Goal: Entertainment & Leisure: Consume media (video, audio)

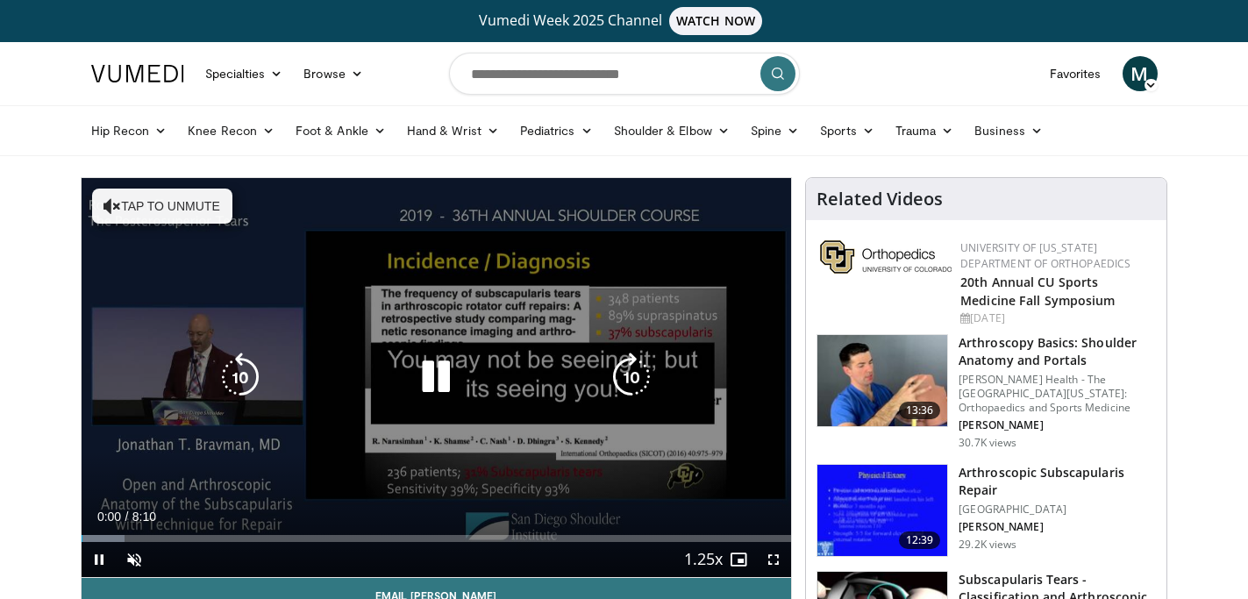
click at [438, 375] on icon "Video Player" at bounding box center [435, 377] width 49 height 49
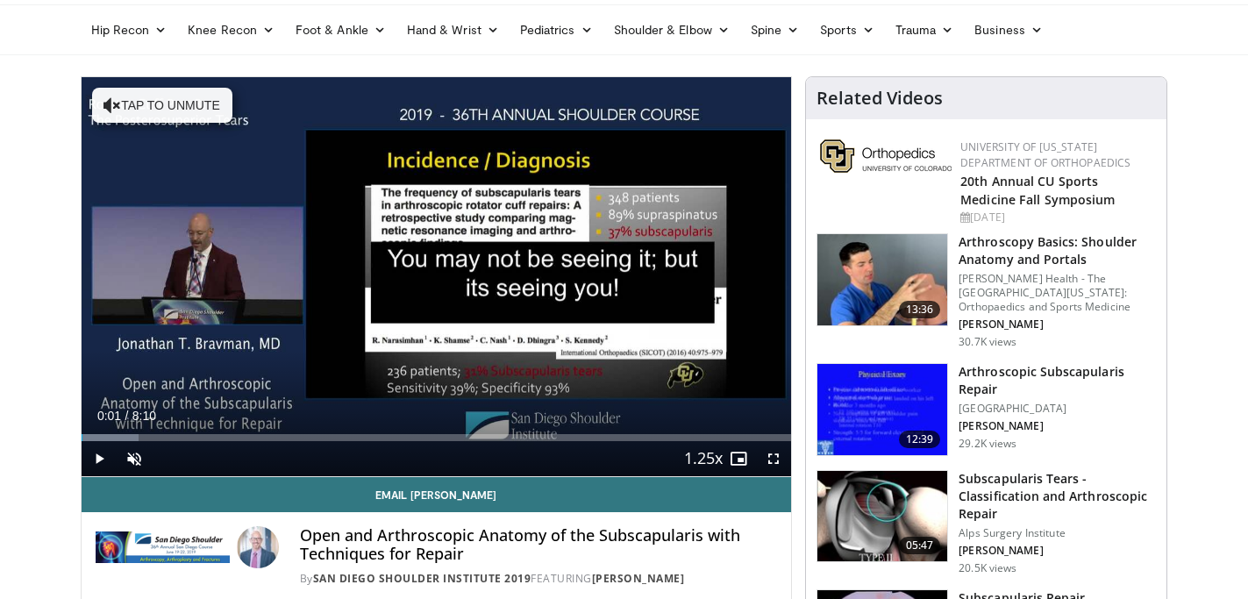
scroll to position [109, 0]
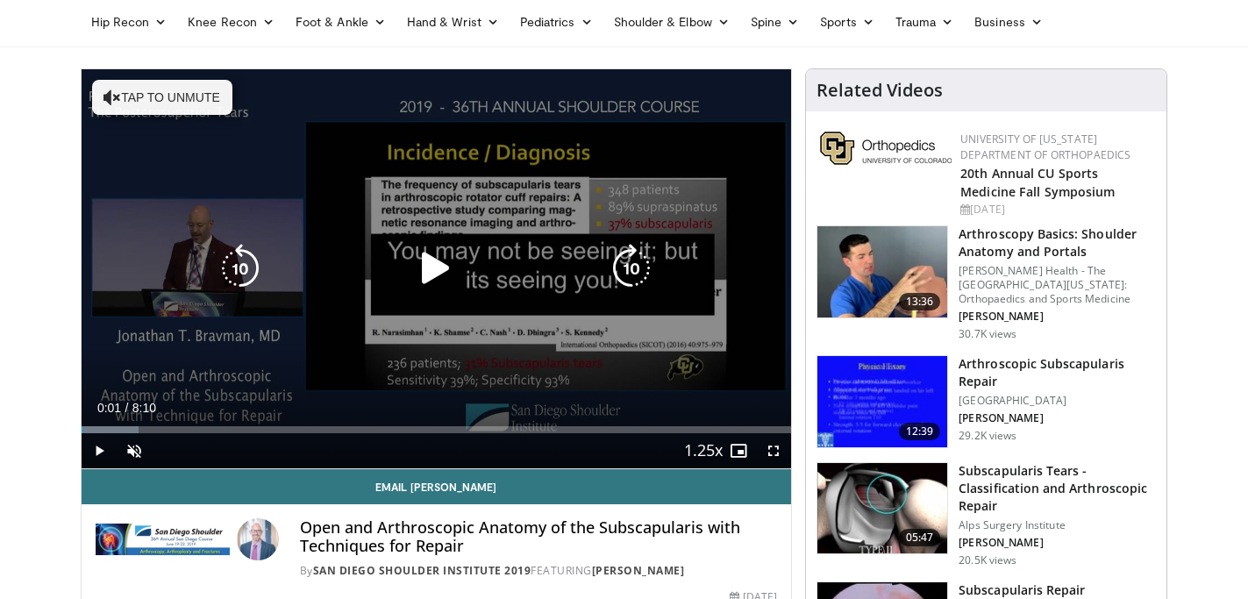
click at [435, 267] on icon "Video Player" at bounding box center [435, 268] width 49 height 49
click at [159, 92] on button "Tap to unmute" at bounding box center [162, 97] width 140 height 35
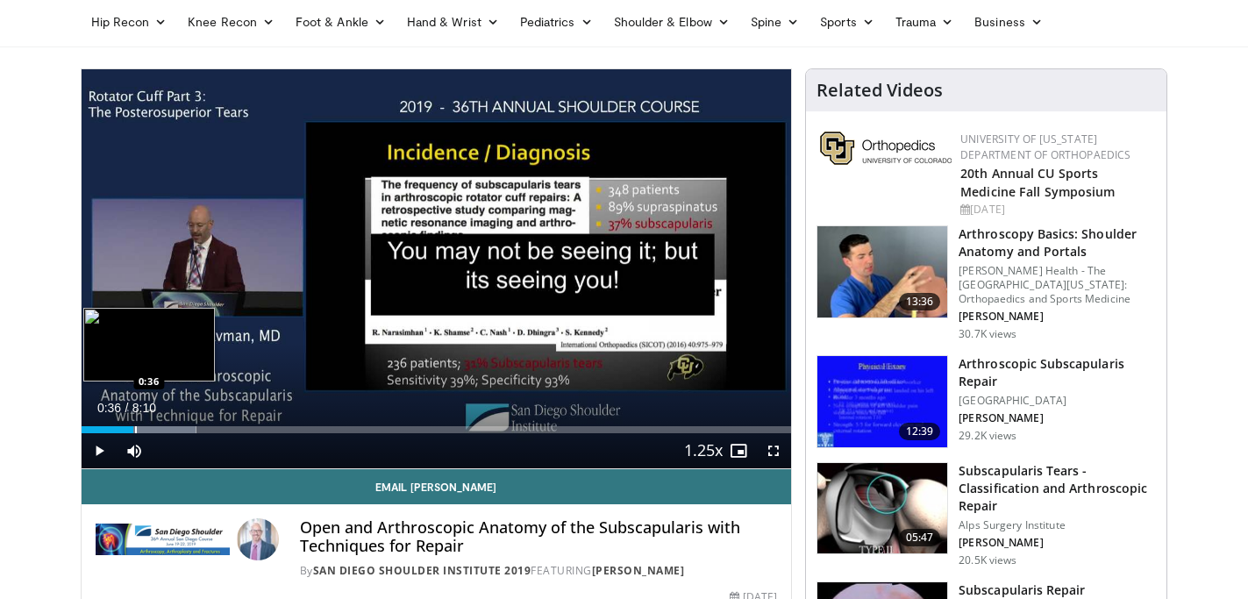
click at [133, 428] on div "Progress Bar" at bounding box center [143, 429] width 104 height 7
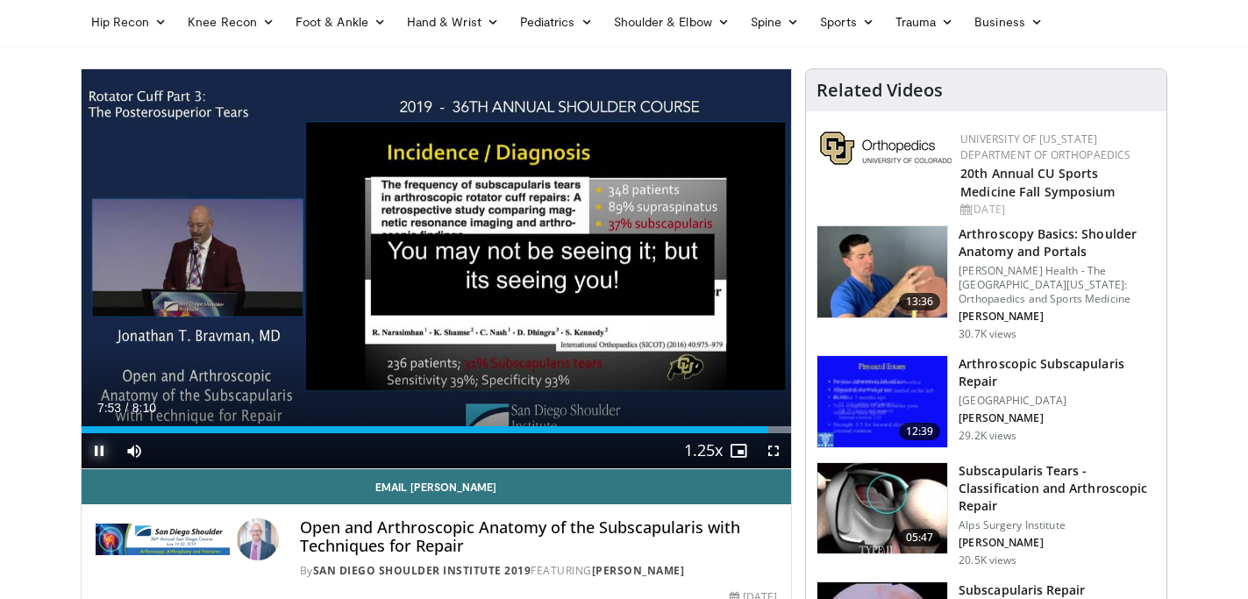
click at [96, 448] on span "Video Player" at bounding box center [99, 450] width 35 height 35
